Goal: Task Accomplishment & Management: Complete application form

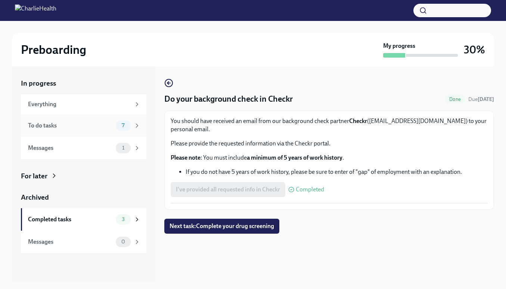
click at [95, 128] on div "To do tasks" at bounding box center [70, 125] width 85 height 8
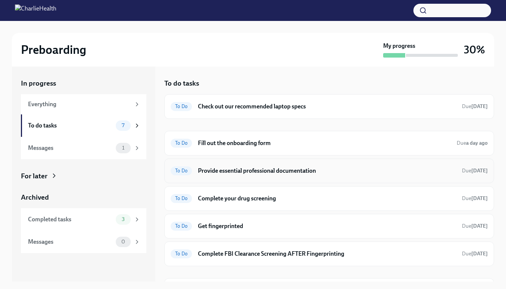
click at [264, 173] on h6 "Provide essential professional documentation" at bounding box center [327, 171] width 258 height 8
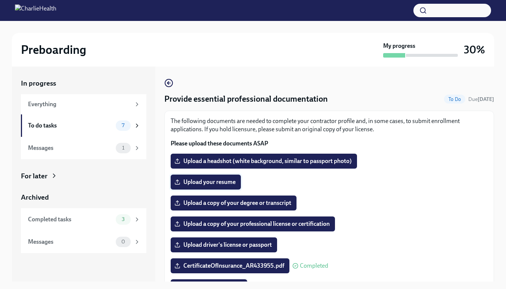
click at [225, 179] on span "Upload your resume" at bounding box center [206, 181] width 60 height 7
click at [0, 0] on input "Upload your resume" at bounding box center [0, 0] width 0 height 0
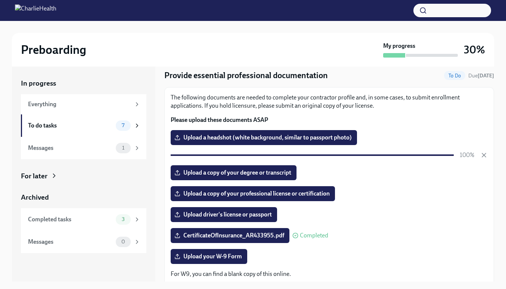
scroll to position [25, 0]
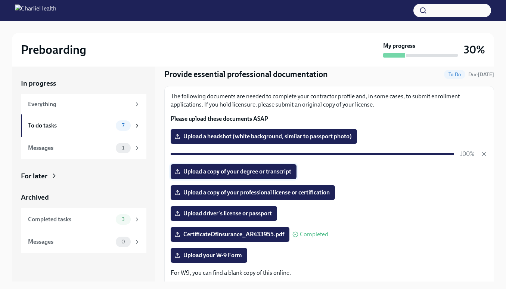
click at [286, 175] on span "Upload a copy of your degree or transcript" at bounding box center [233, 171] width 115 height 7
click at [0, 0] on input "Upload a copy of your degree or transcript" at bounding box center [0, 0] width 0 height 0
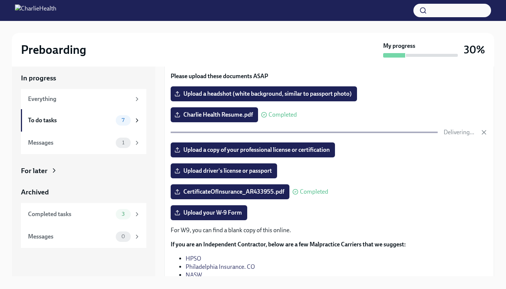
scroll to position [13, 0]
